Goal: Transaction & Acquisition: Purchase product/service

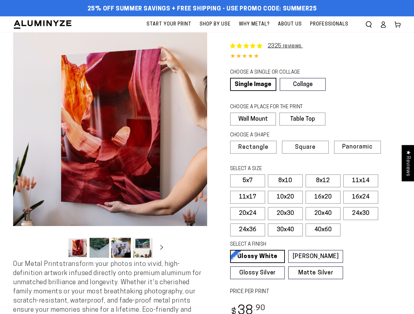
select select "**********"
click at [207, 157] on button "Open media 1 in modal" at bounding box center [110, 129] width 194 height 194
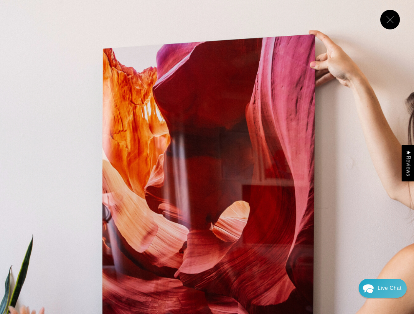
click at [368, 25] on img "Media gallery" at bounding box center [207, 207] width 414 height 414
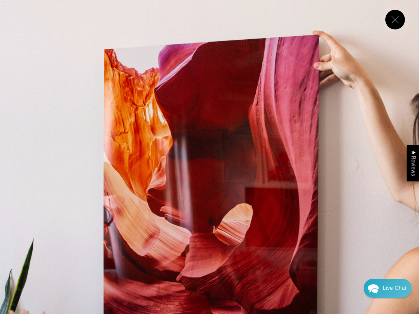
click at [110, 129] on img "Media gallery" at bounding box center [209, 209] width 419 height 419
click at [78, 248] on img "Media gallery" at bounding box center [209, 209] width 419 height 419
click at [99, 248] on img "Media gallery" at bounding box center [209, 209] width 419 height 419
click at [121, 248] on img "Media gallery" at bounding box center [209, 209] width 419 height 419
click at [142, 248] on img "Media gallery" at bounding box center [209, 209] width 419 height 419
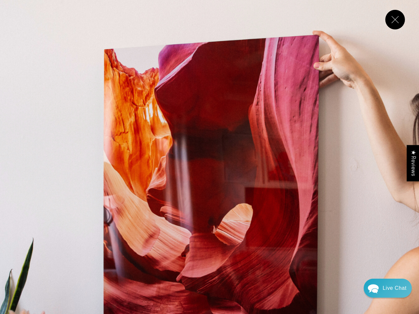
click at [186, 248] on img "Media gallery" at bounding box center [209, 209] width 419 height 419
click at [402, 248] on img "Media gallery" at bounding box center [209, 209] width 419 height 419
click at [59, 250] on img "Media gallery" at bounding box center [209, 209] width 419 height 419
